Goal: Task Accomplishment & Management: Use online tool/utility

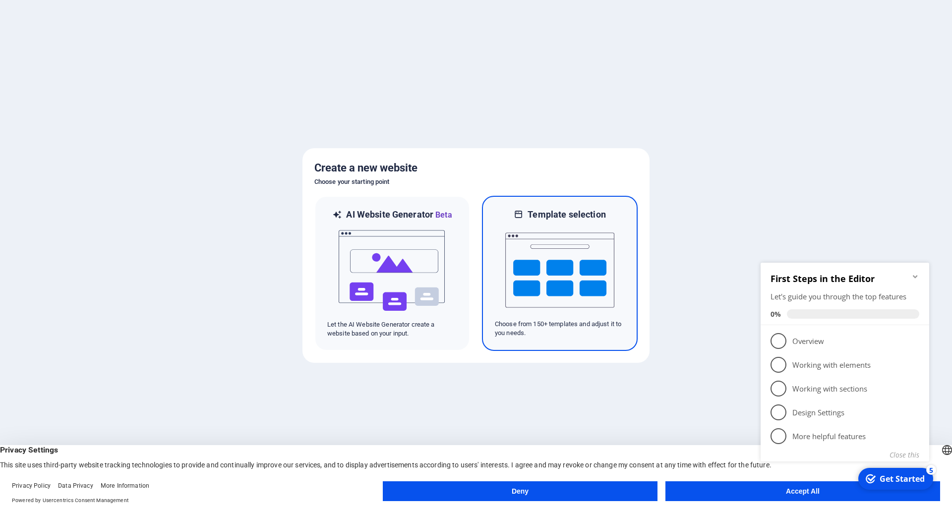
click at [524, 277] on img at bounding box center [559, 270] width 109 height 99
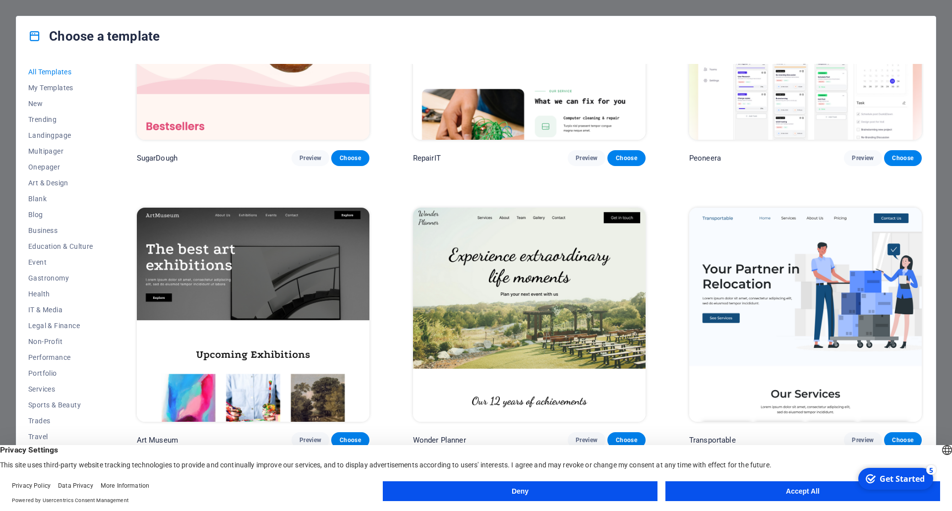
scroll to position [149, 0]
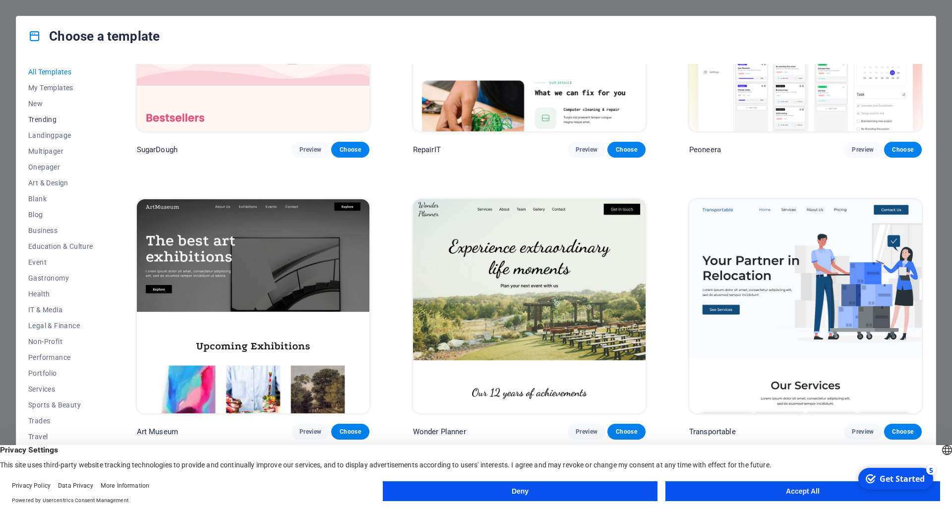
click at [49, 117] on span "Trending" at bounding box center [60, 119] width 65 height 8
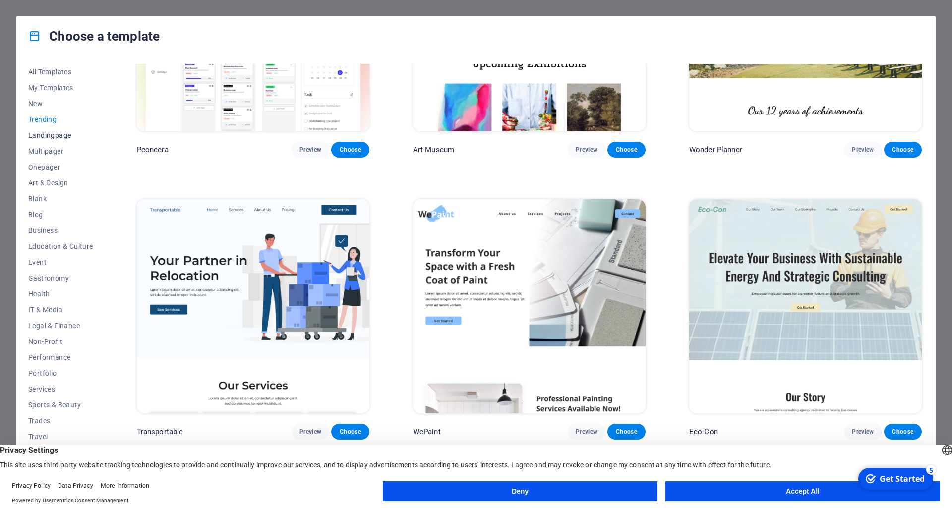
click at [58, 137] on span "Landingpage" at bounding box center [60, 135] width 65 height 8
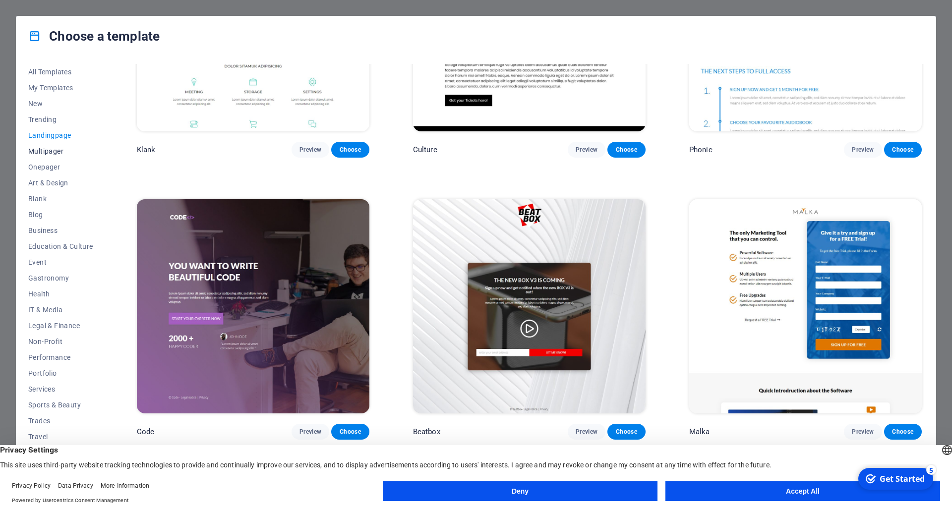
click at [53, 153] on span "Multipager" at bounding box center [60, 151] width 65 height 8
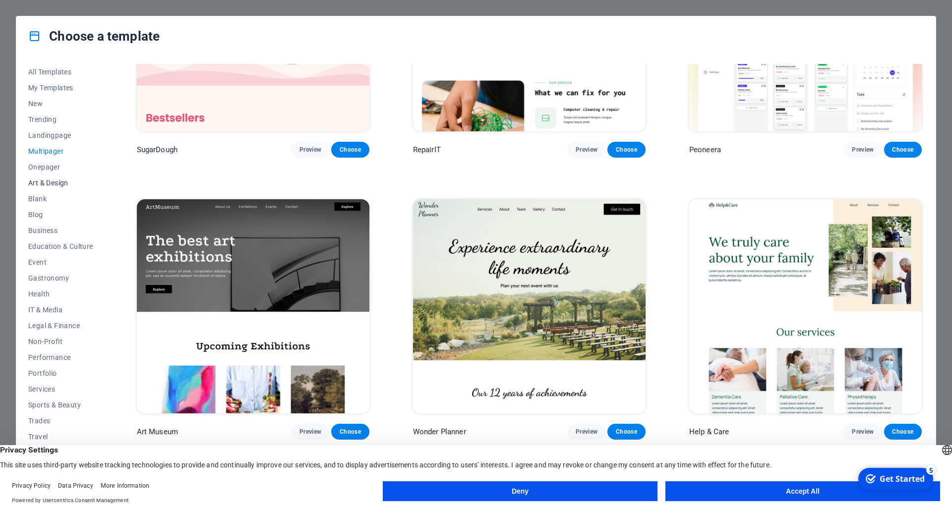
click at [49, 181] on span "Art & Design" at bounding box center [60, 183] width 65 height 8
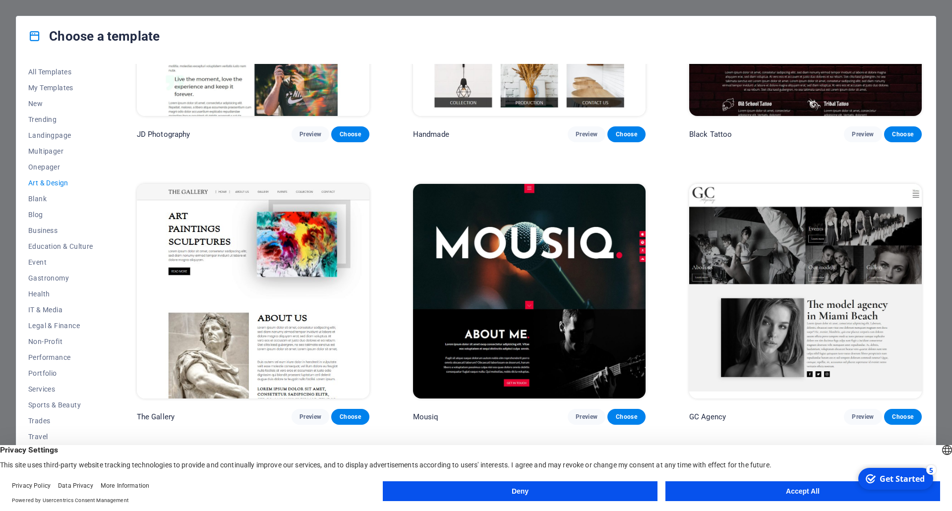
scroll to position [248, 0]
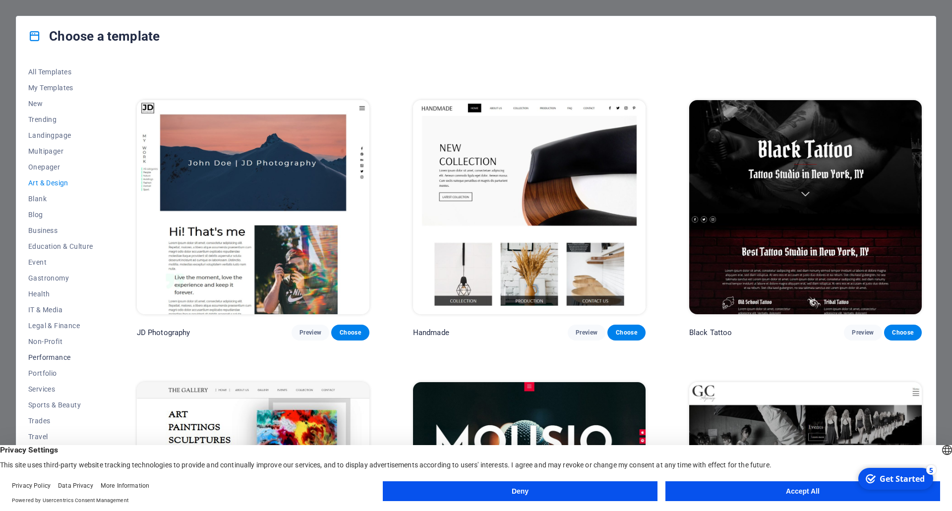
click at [58, 358] on span "Performance" at bounding box center [60, 357] width 65 height 8
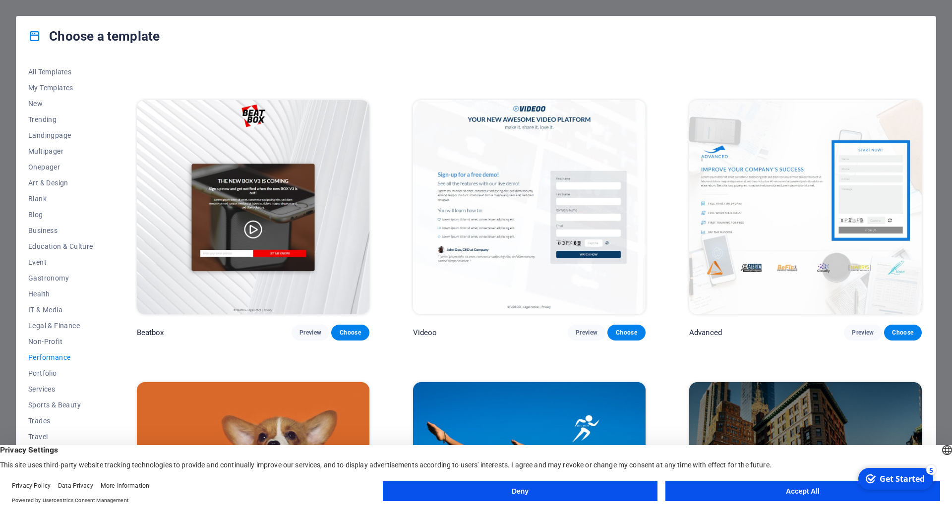
scroll to position [0, 0]
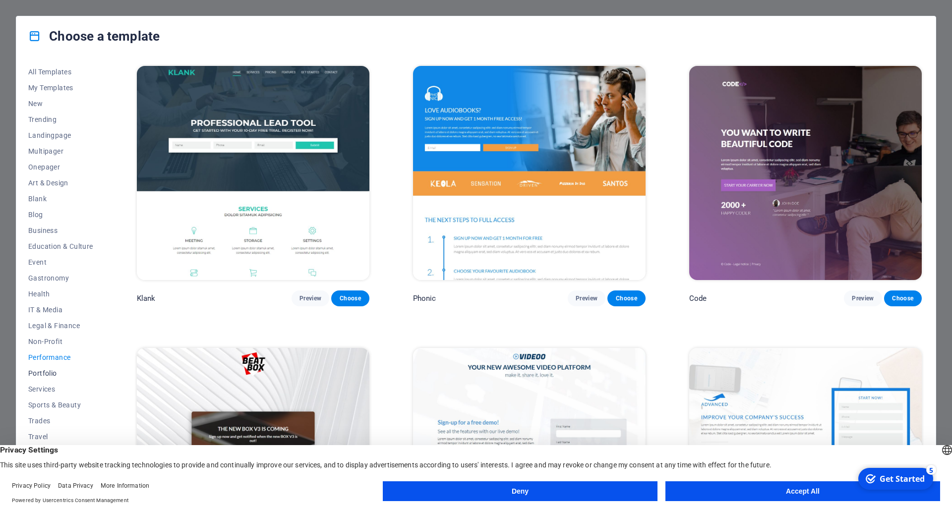
click at [50, 372] on span "Portfolio" at bounding box center [60, 373] width 65 height 8
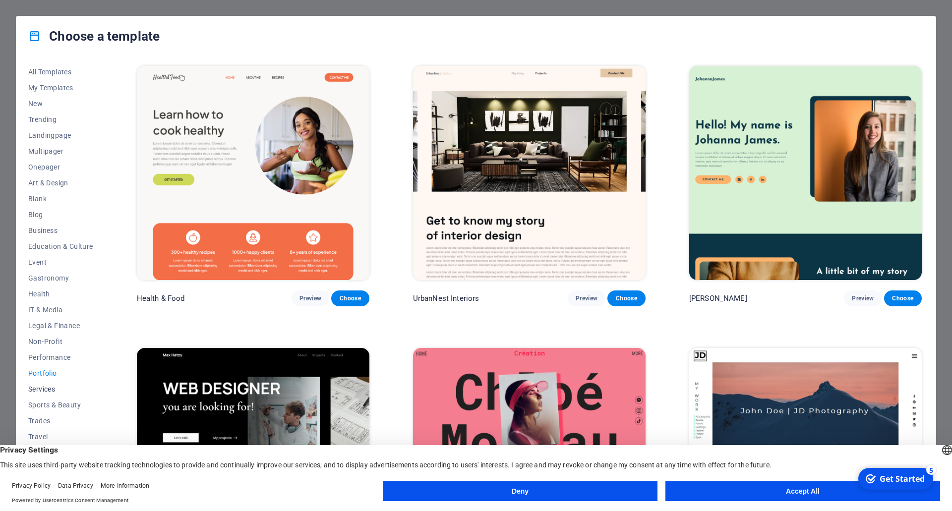
click at [48, 387] on span "Services" at bounding box center [60, 389] width 65 height 8
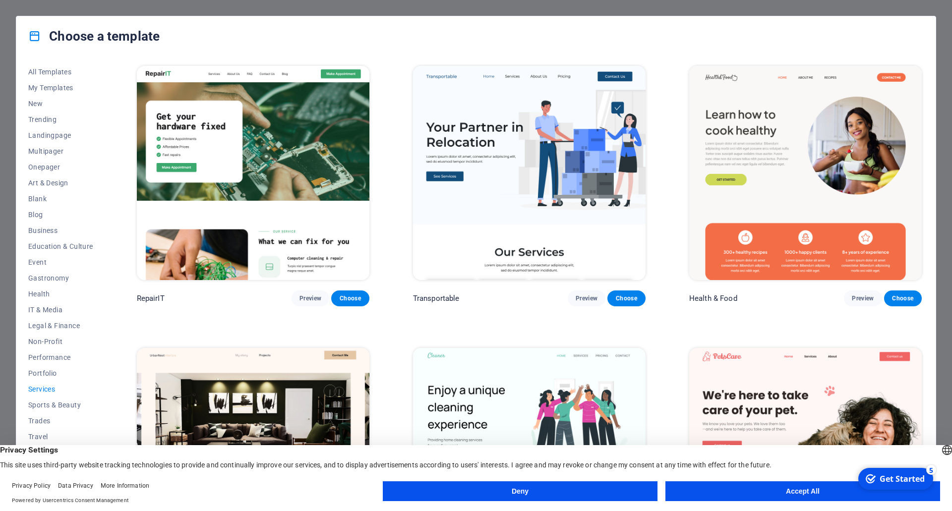
click at [780, 493] on button "Accept All" at bounding box center [802, 491] width 275 height 20
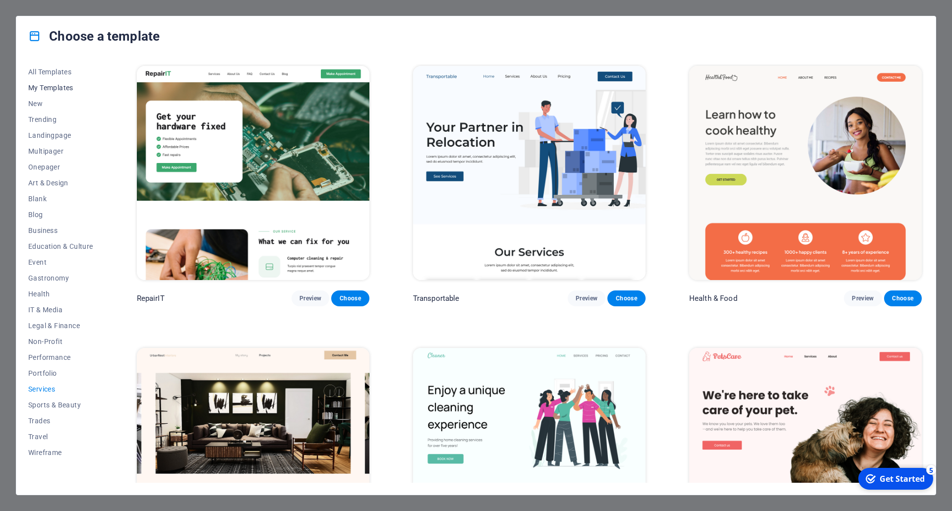
click at [56, 87] on span "My Templates" at bounding box center [60, 88] width 65 height 8
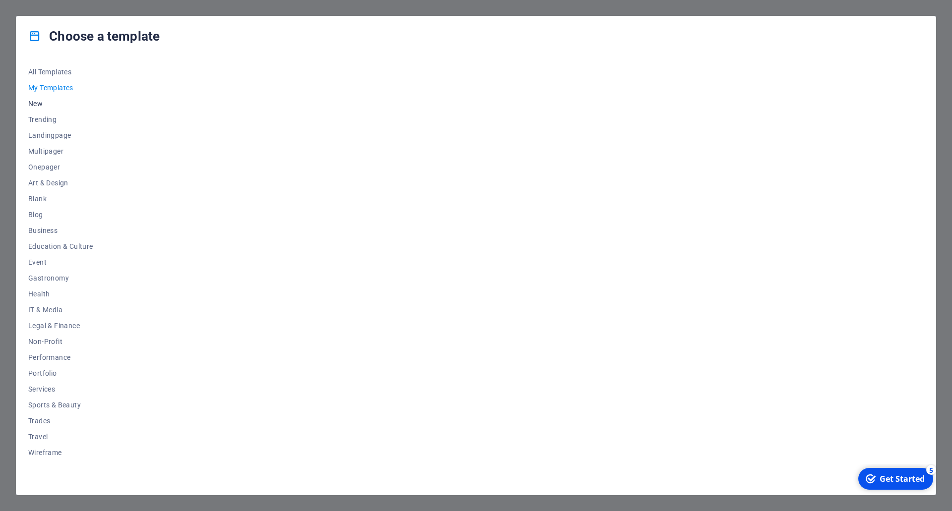
click at [37, 105] on span "New" at bounding box center [60, 104] width 65 height 8
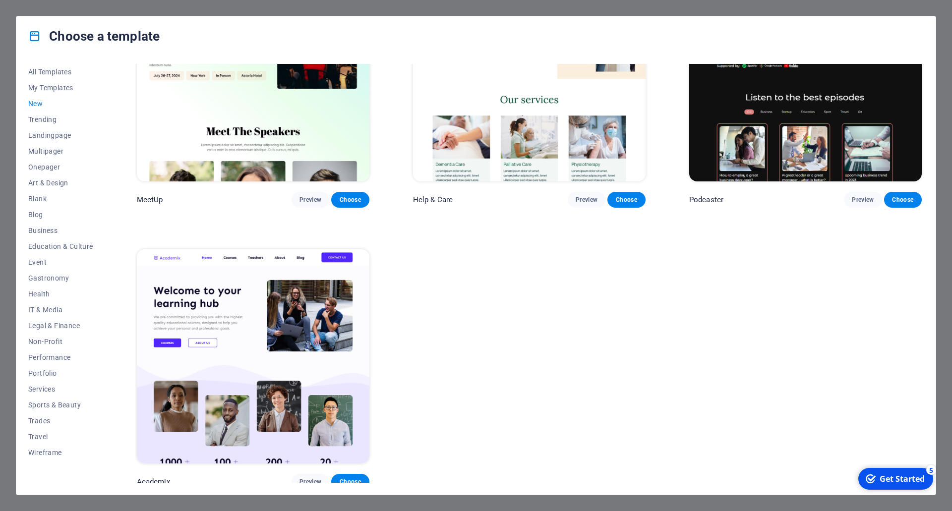
scroll to position [947, 0]
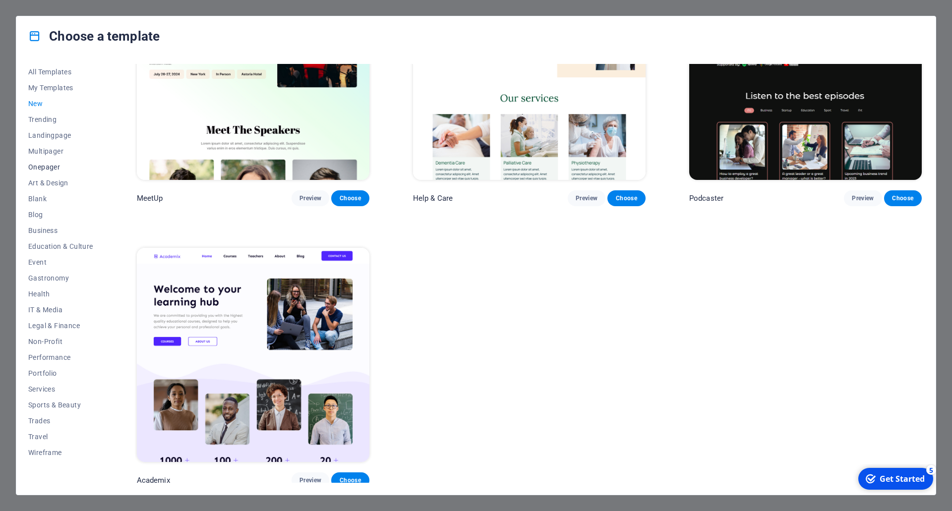
click at [46, 167] on span "Onepager" at bounding box center [60, 167] width 65 height 8
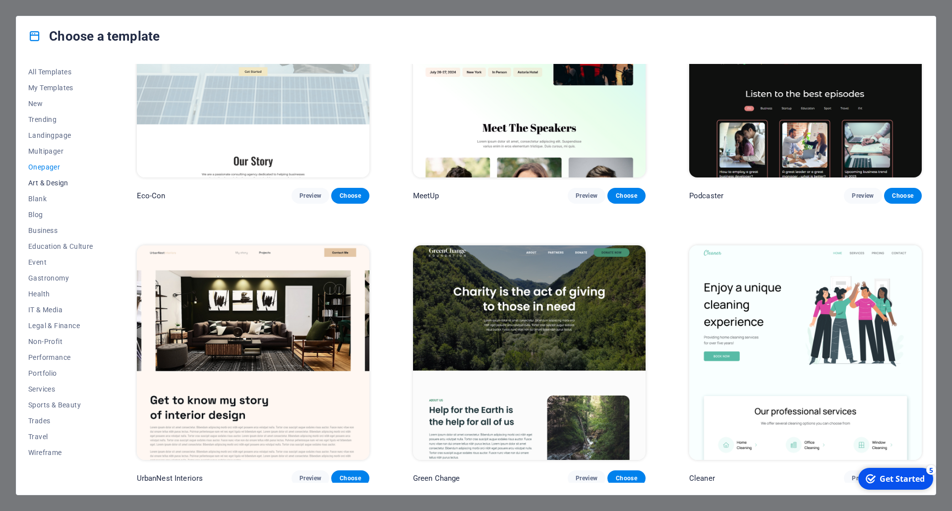
click at [51, 180] on span "Art & Design" at bounding box center [60, 183] width 65 height 8
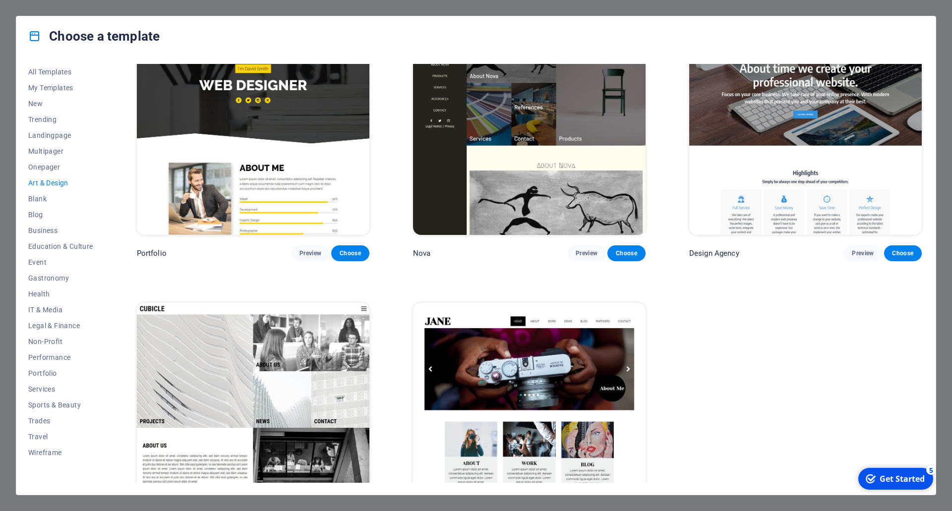
scroll to position [848, 0]
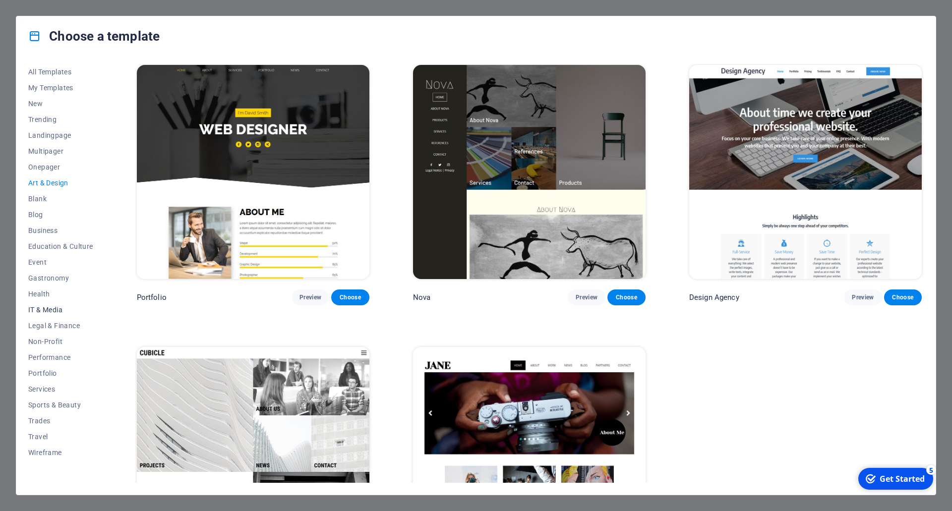
click at [46, 309] on span "IT & Media" at bounding box center [60, 310] width 65 height 8
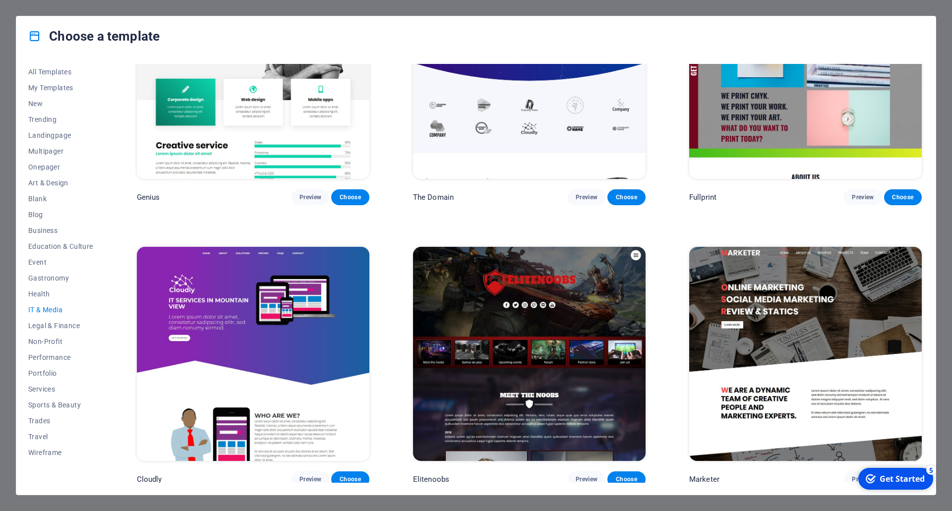
scroll to position [517, 0]
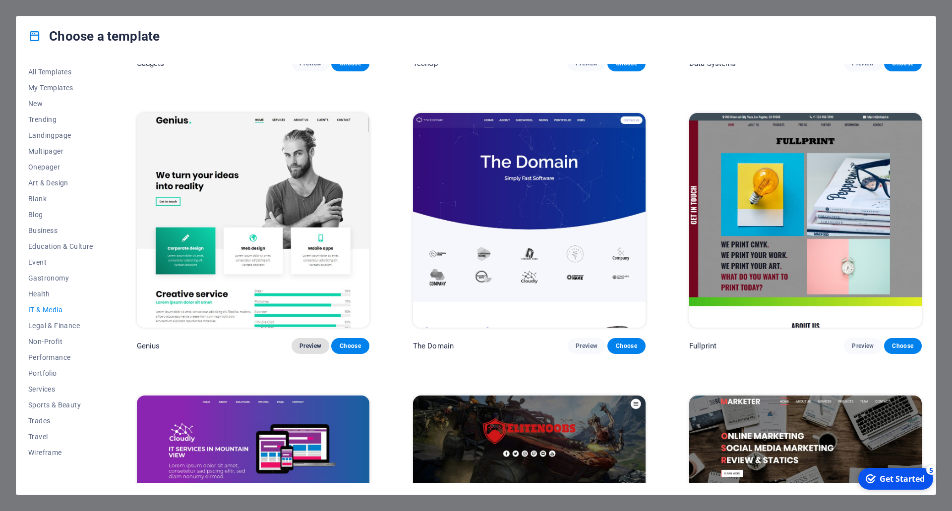
click at [309, 342] on span "Preview" at bounding box center [310, 346] width 22 height 8
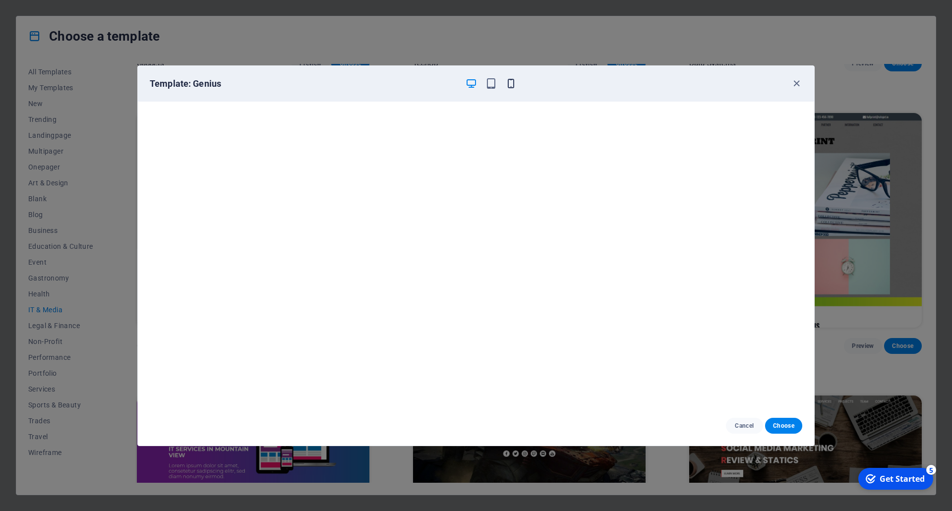
click at [513, 83] on icon "button" at bounding box center [510, 83] width 11 height 11
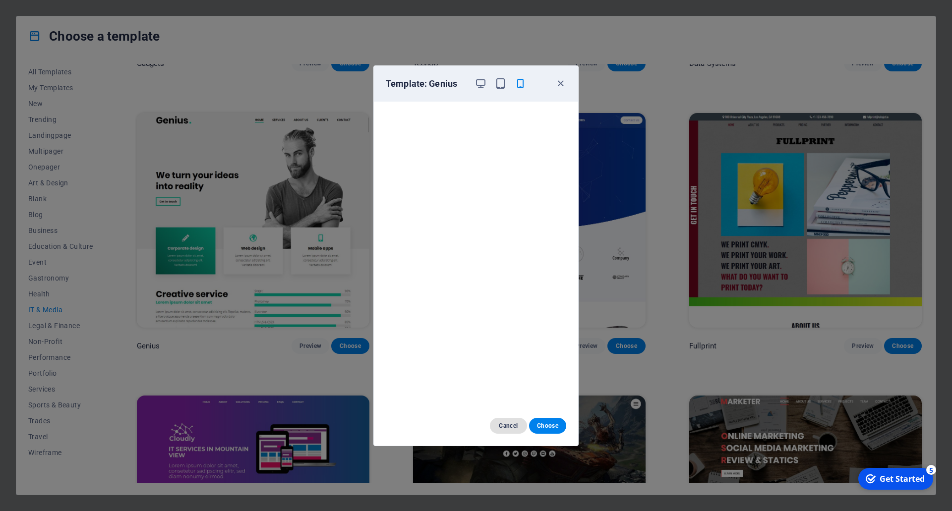
click at [509, 426] on span "Cancel" at bounding box center [508, 426] width 21 height 8
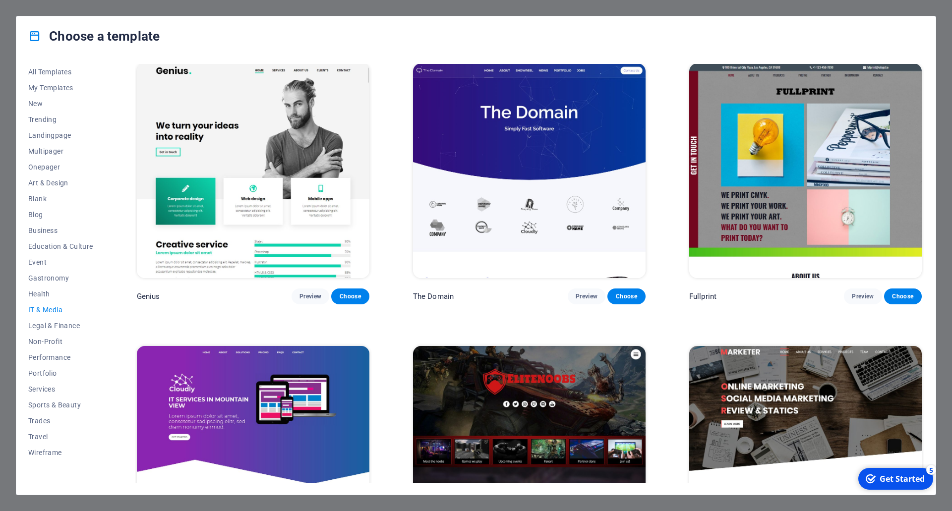
scroll to position [269, 0]
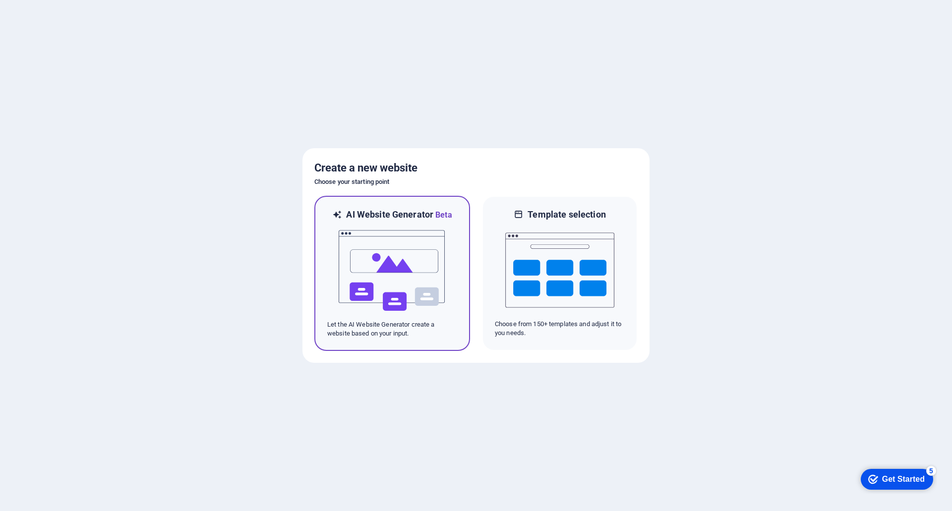
click at [380, 273] on img at bounding box center [392, 270] width 109 height 99
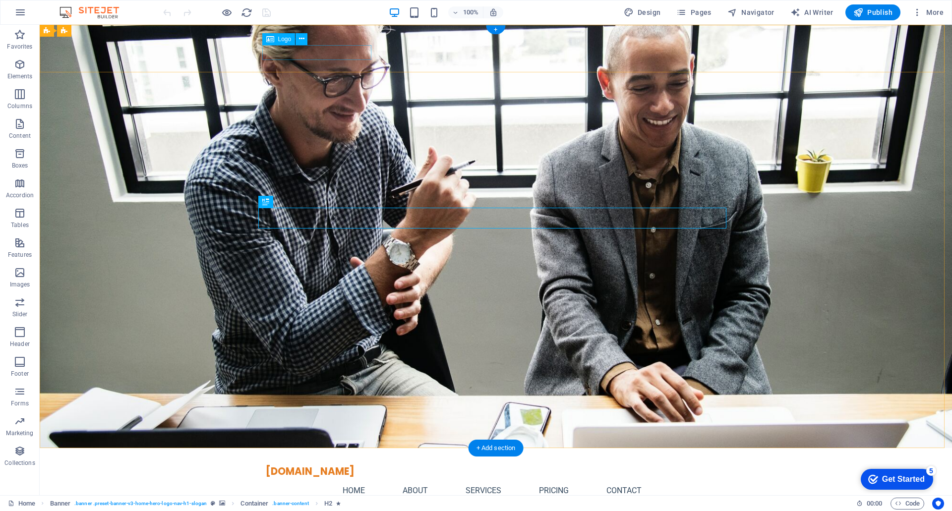
click at [352, 464] on div "[DOMAIN_NAME]" at bounding box center [496, 471] width 460 height 15
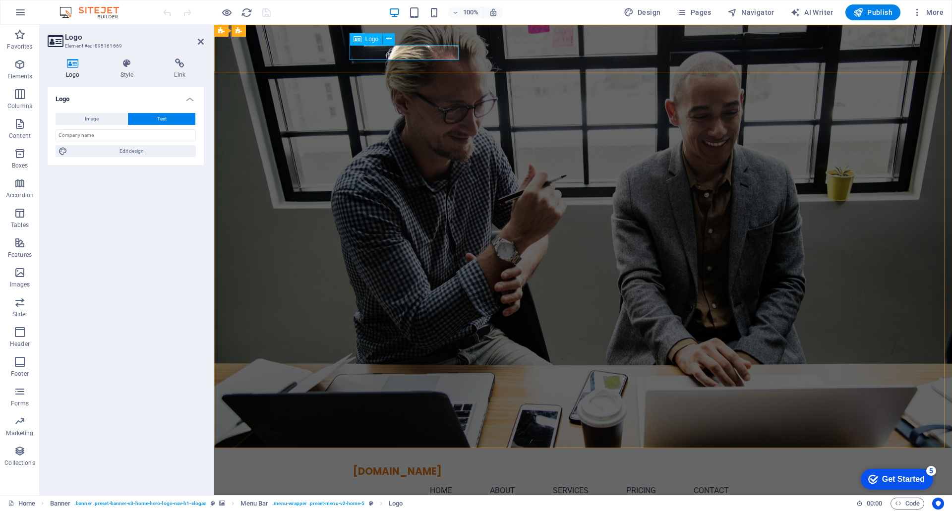
click at [356, 464] on div "[DOMAIN_NAME]" at bounding box center [583, 471] width 460 height 15
click at [353, 464] on div "[DOMAIN_NAME]" at bounding box center [583, 471] width 460 height 15
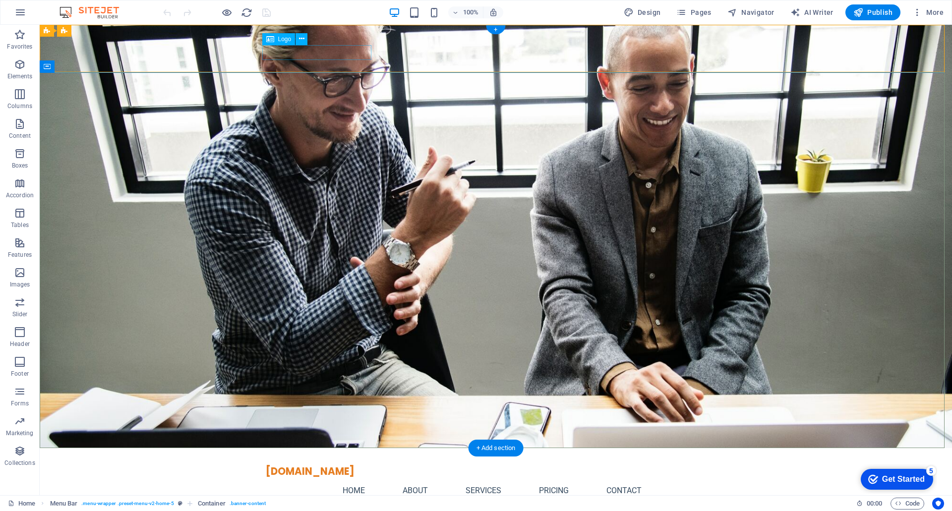
click at [268, 464] on div "[DOMAIN_NAME]" at bounding box center [496, 471] width 460 height 15
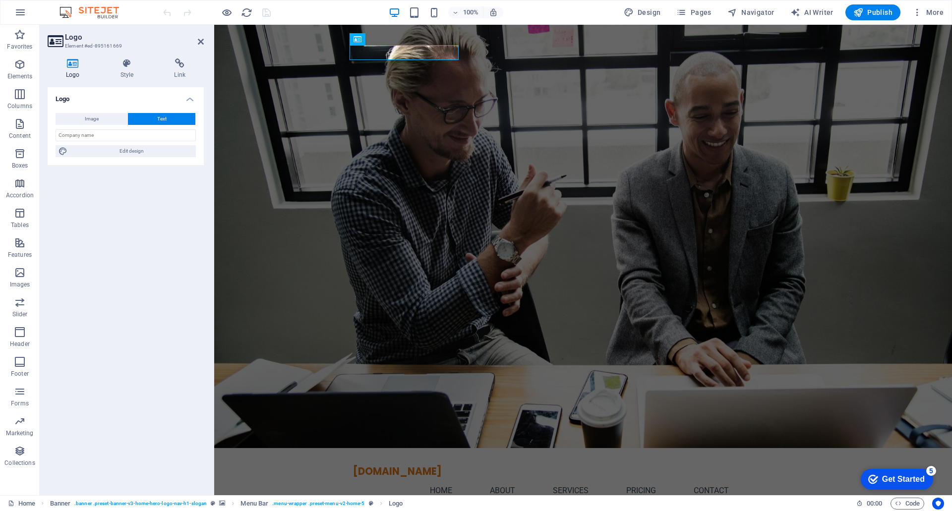
click at [151, 218] on div "Logo Image Text Drag files here, click to choose files or select files from Fil…" at bounding box center [126, 287] width 156 height 400
click at [131, 301] on div "Logo Image Text Drag files here, click to choose files or select files from Fil…" at bounding box center [126, 287] width 156 height 400
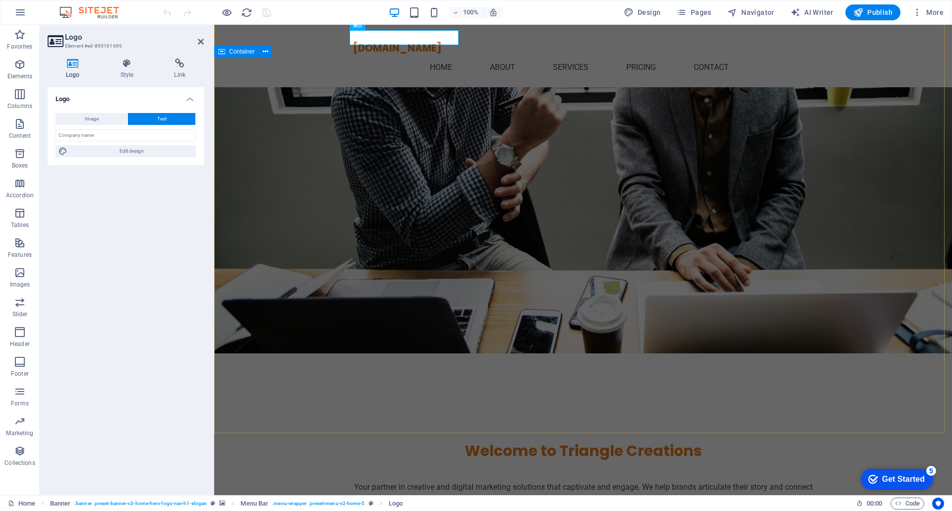
scroll to position [99, 0]
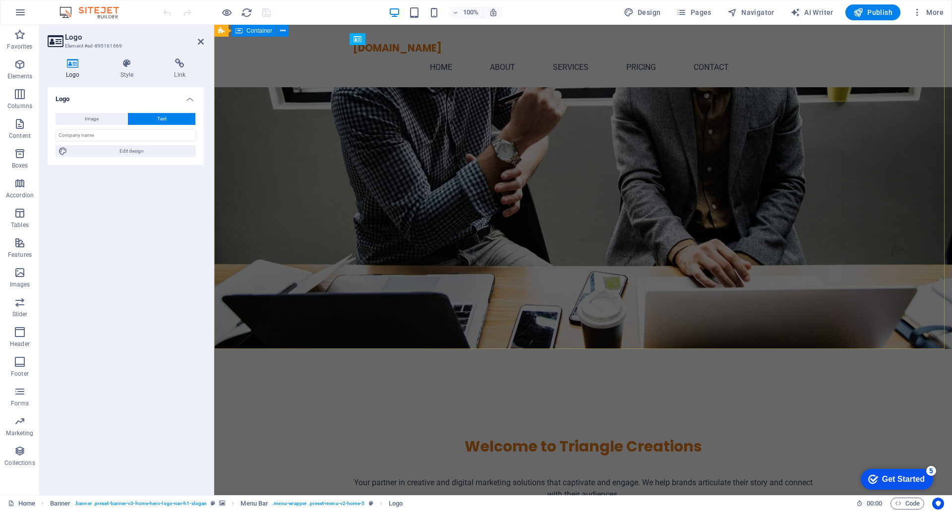
click at [595, 349] on div "Welcome to Triangle Creations Your partner in creative and digital marketing so…" at bounding box center [583, 465] width 738 height 232
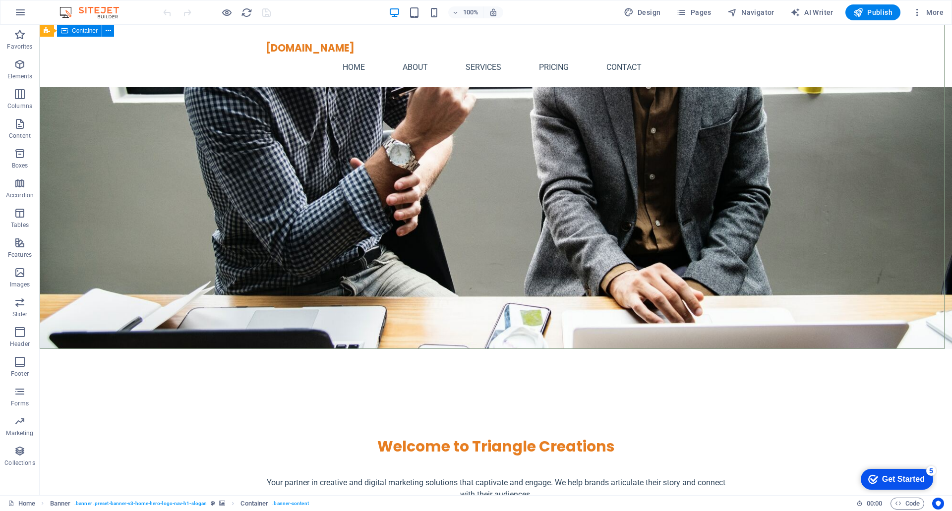
click at [551, 349] on div "Welcome to Triangle Creations Your partner in creative and digital marketing so…" at bounding box center [496, 465] width 912 height 232
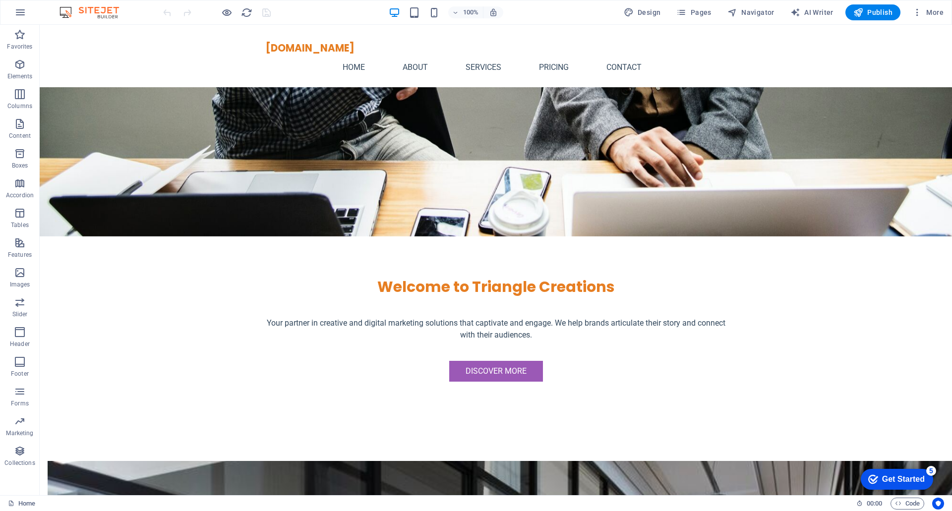
scroll to position [0, 0]
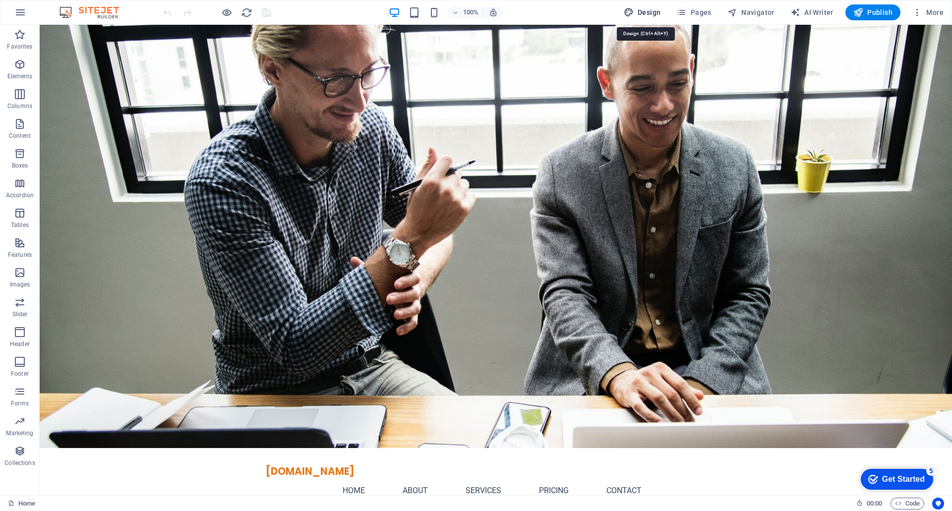
click at [643, 13] on span "Design" at bounding box center [642, 12] width 37 height 10
select select "px"
select select "200"
select select "px"
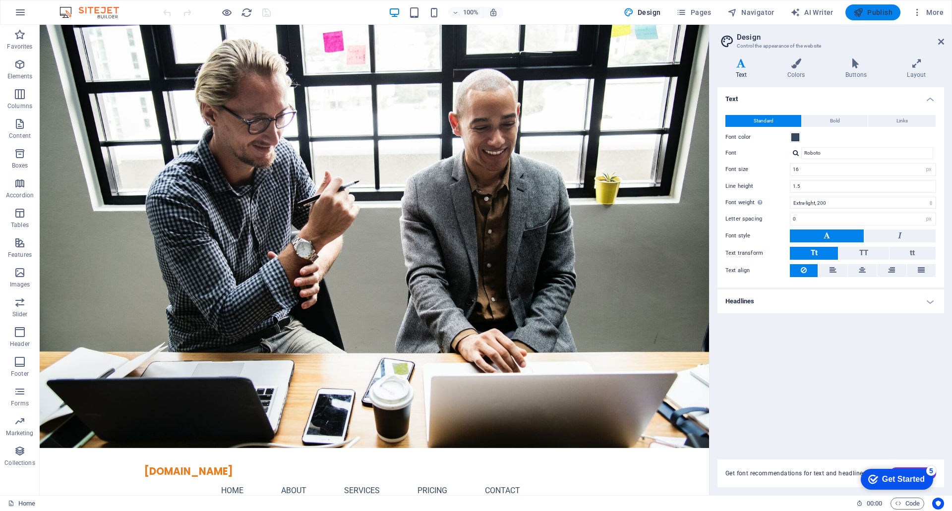
click at [877, 11] on span "Publish" at bounding box center [872, 12] width 39 height 10
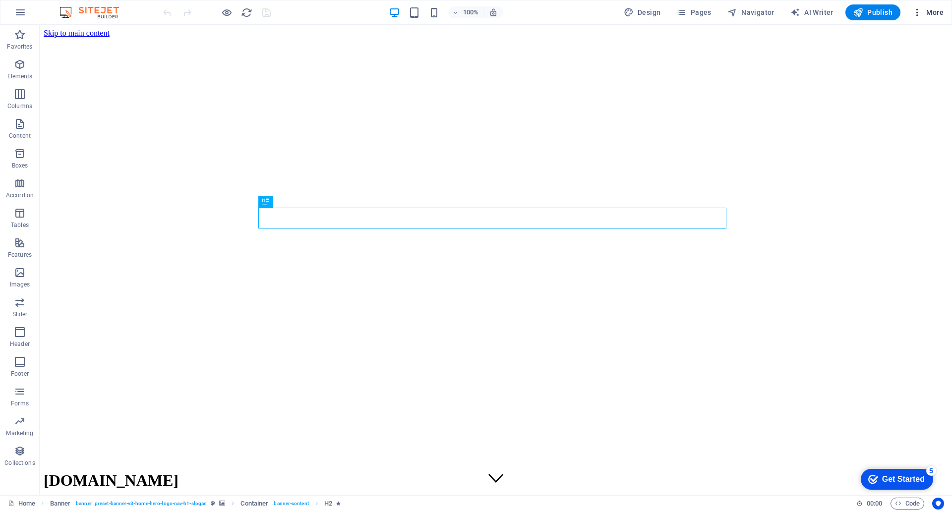
click at [915, 13] on icon "button" at bounding box center [917, 12] width 10 height 10
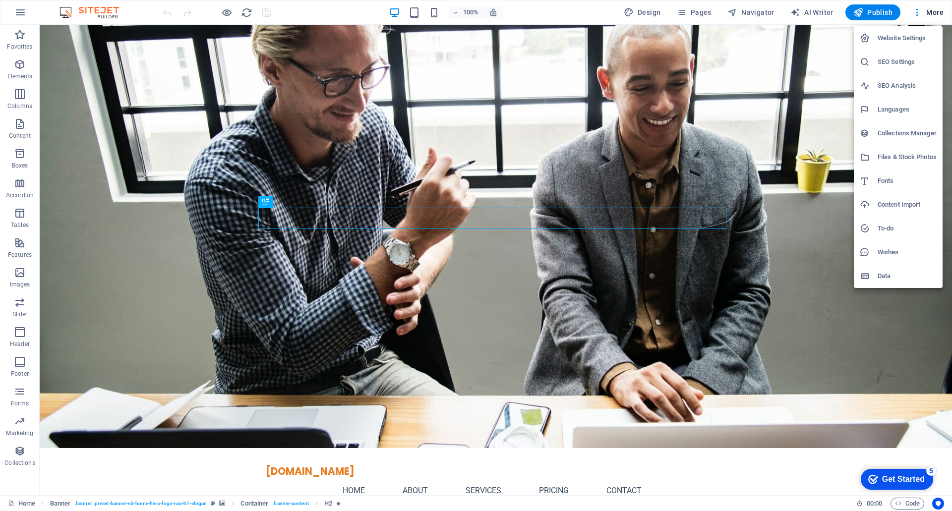
click at [917, 13] on div at bounding box center [476, 255] width 952 height 511
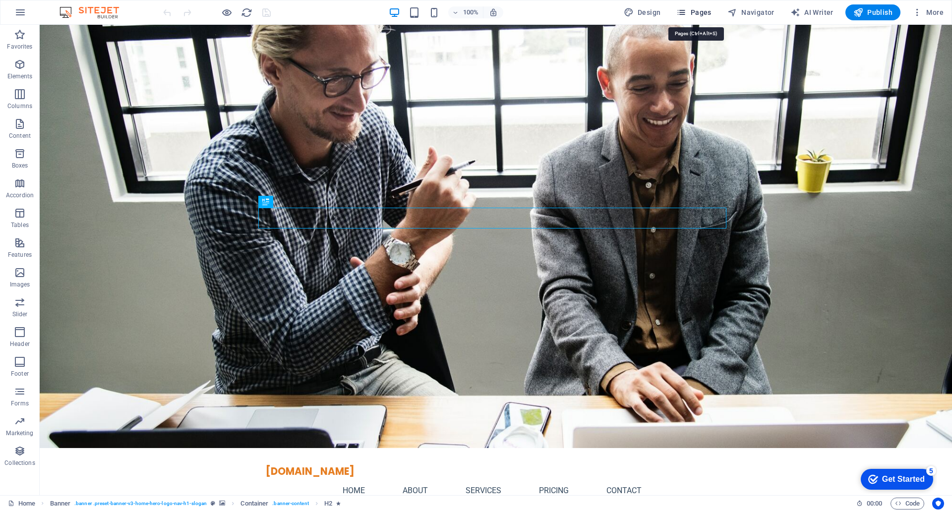
click at [704, 11] on span "Pages" at bounding box center [693, 12] width 35 height 10
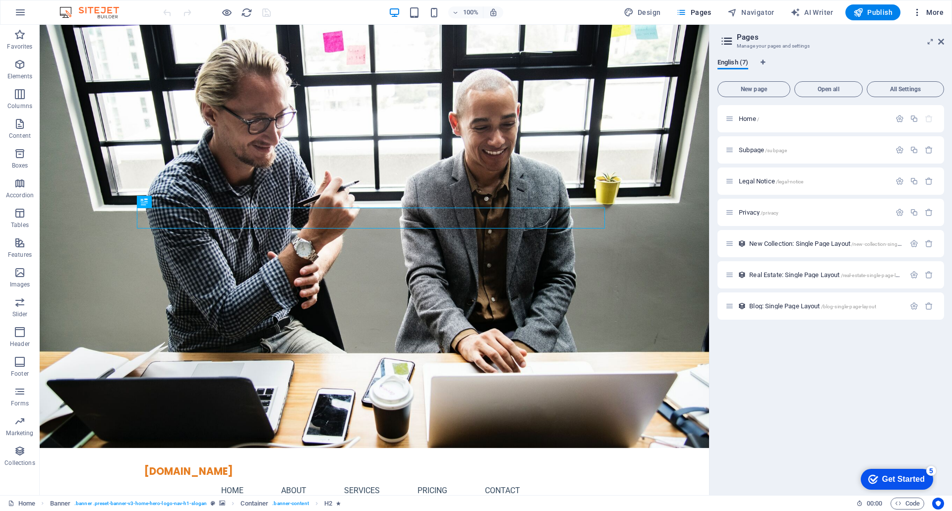
click at [931, 11] on span "More" at bounding box center [927, 12] width 31 height 10
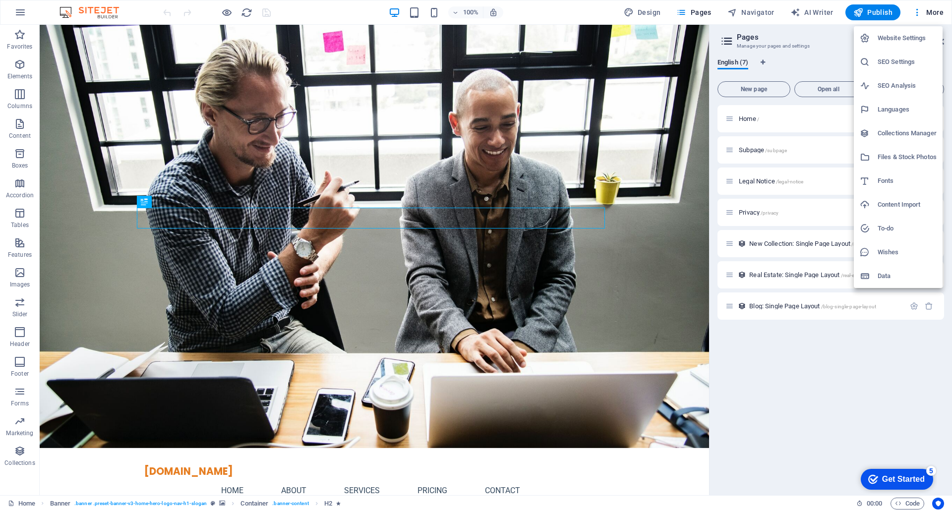
click at [896, 35] on h6 "Website Settings" at bounding box center [906, 38] width 59 height 12
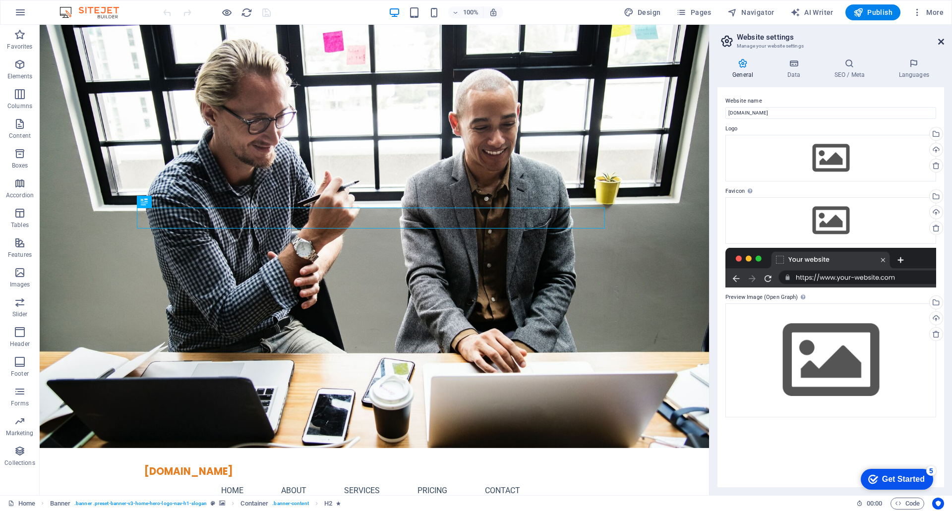
click at [940, 40] on icon at bounding box center [941, 42] width 6 height 8
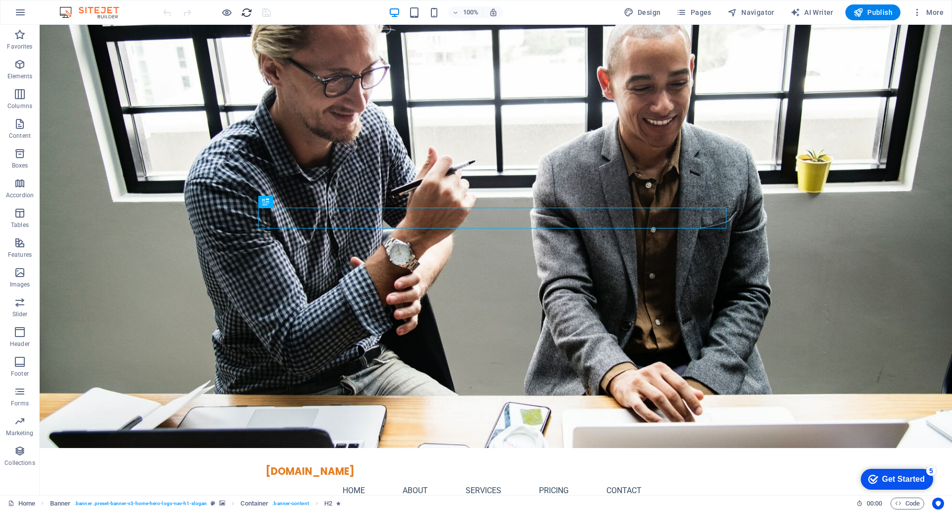
click at [248, 14] on icon "reload" at bounding box center [246, 12] width 11 height 11
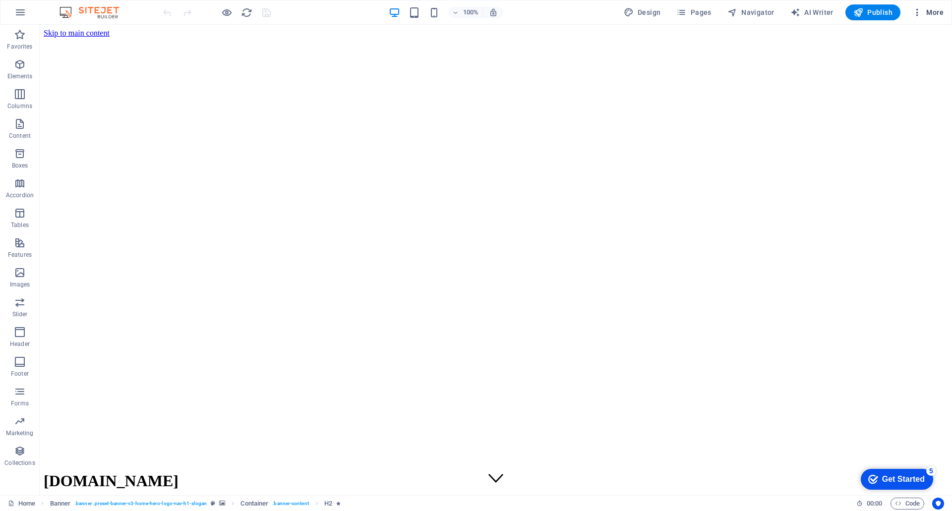
click at [918, 12] on icon "button" at bounding box center [917, 12] width 10 height 10
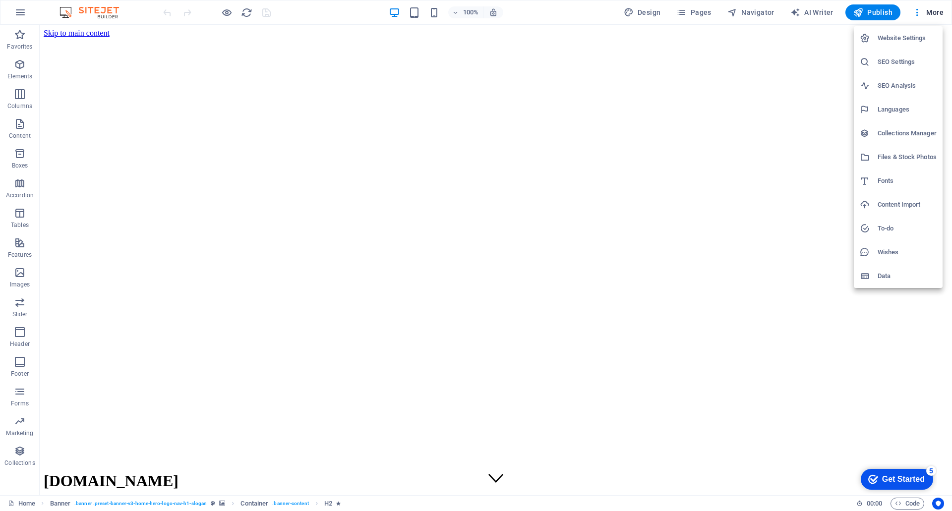
click at [938, 11] on div at bounding box center [476, 255] width 952 height 511
